Goal: Task Accomplishment & Management: Use online tool/utility

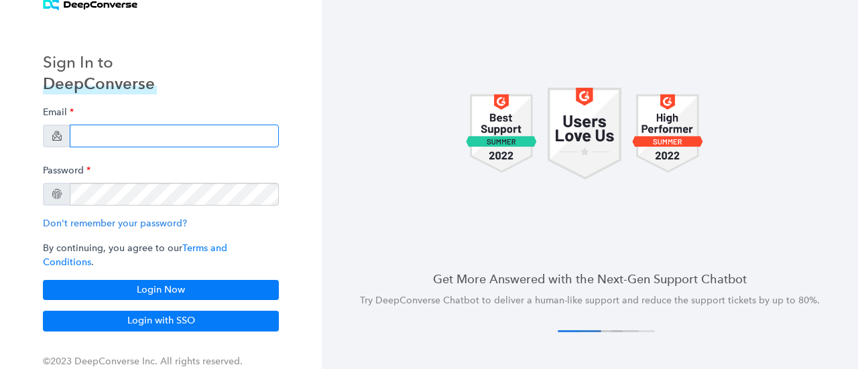
click at [129, 146] on input "email" at bounding box center [174, 136] width 209 height 23
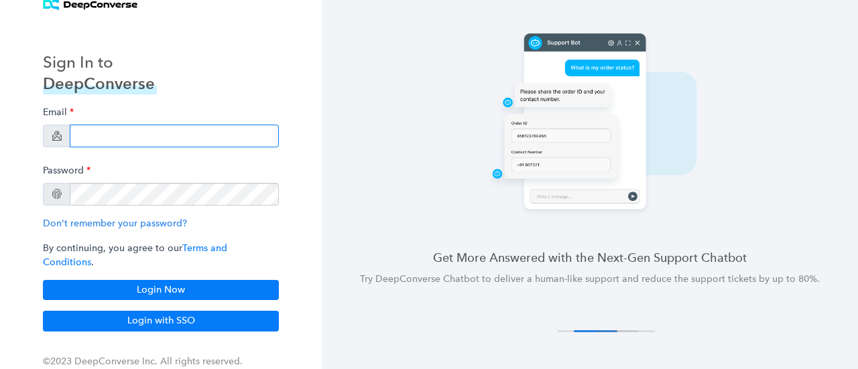
click at [129, 146] on input "email" at bounding box center [174, 136] width 209 height 23
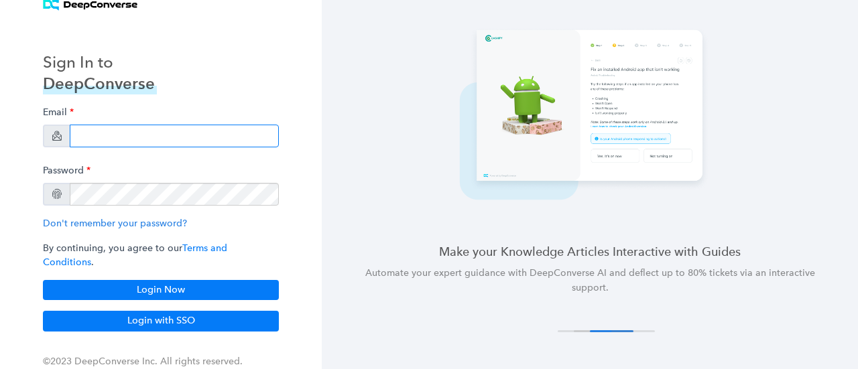
click at [121, 143] on input "email" at bounding box center [174, 136] width 209 height 23
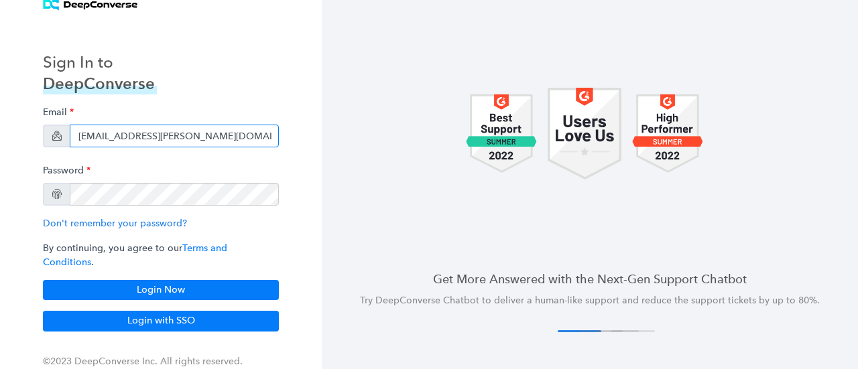
type input "[EMAIL_ADDRESS][PERSON_NAME][DOMAIN_NAME]"
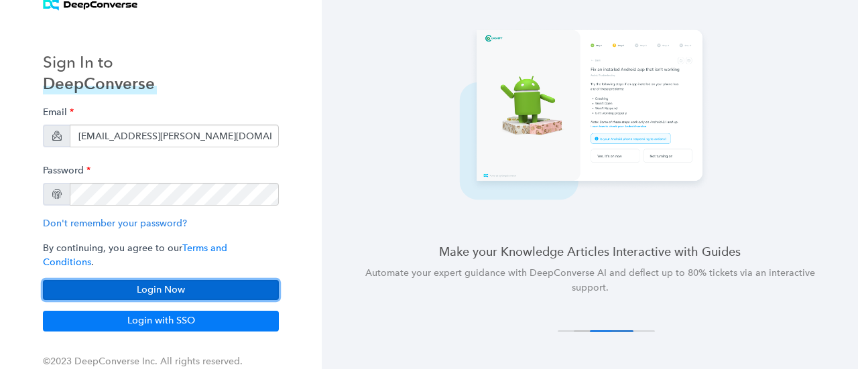
click at [158, 283] on button "Login Now" at bounding box center [161, 290] width 236 height 20
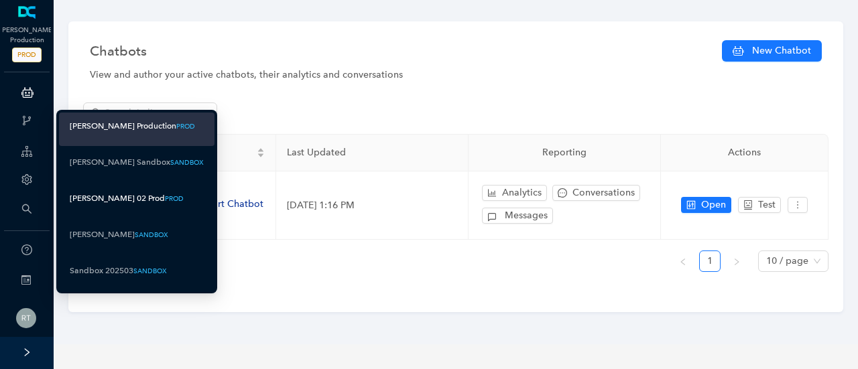
click at [115, 200] on div "Arlo 02 Prod" at bounding box center [117, 198] width 95 height 17
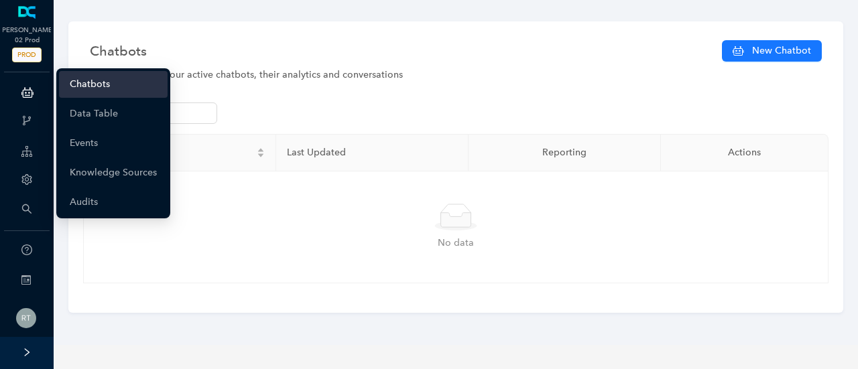
click at [84, 86] on link "Chatbots" at bounding box center [90, 84] width 40 height 27
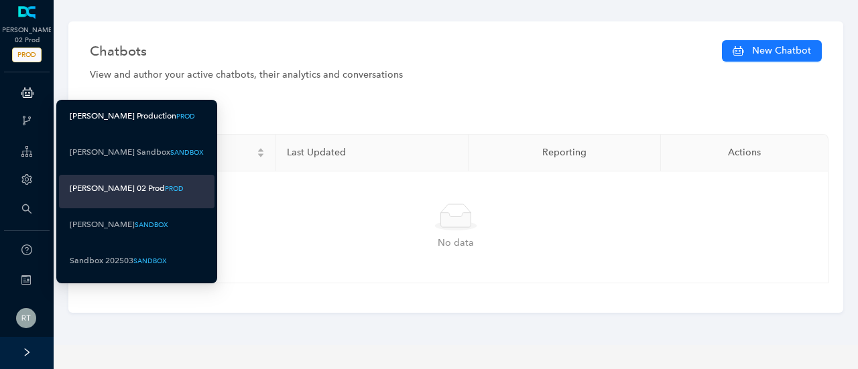
click at [121, 121] on div "Arlo Production" at bounding box center [123, 116] width 107 height 17
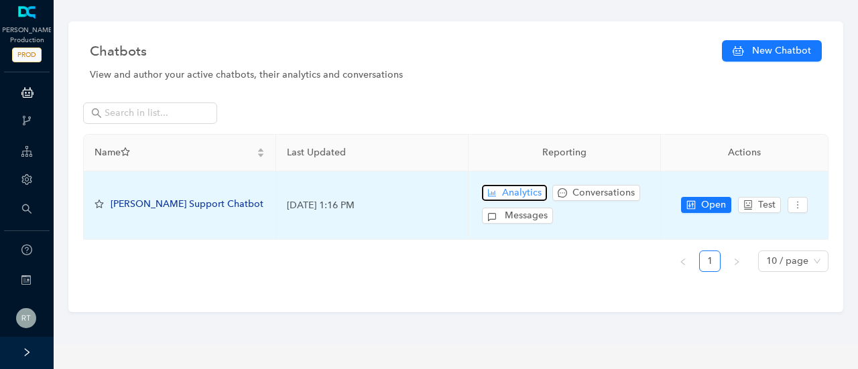
click at [513, 195] on span "Analytics" at bounding box center [522, 193] width 40 height 15
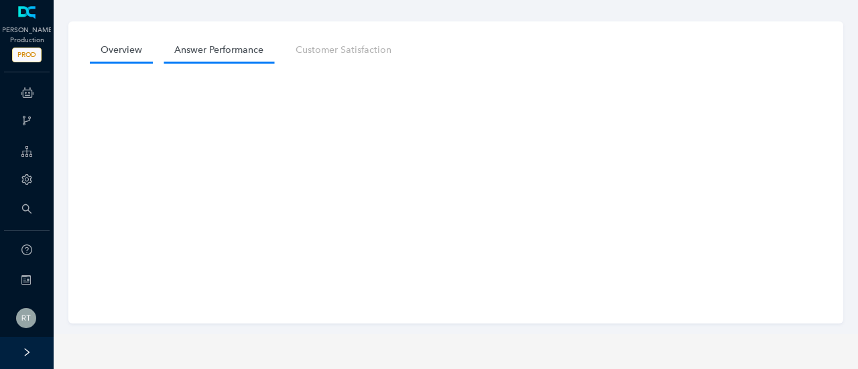
click at [226, 55] on link "Answer Performance" at bounding box center [218, 50] width 111 height 25
click at [127, 56] on link "Overview" at bounding box center [121, 50] width 63 height 25
